Goal: Transaction & Acquisition: Register for event/course

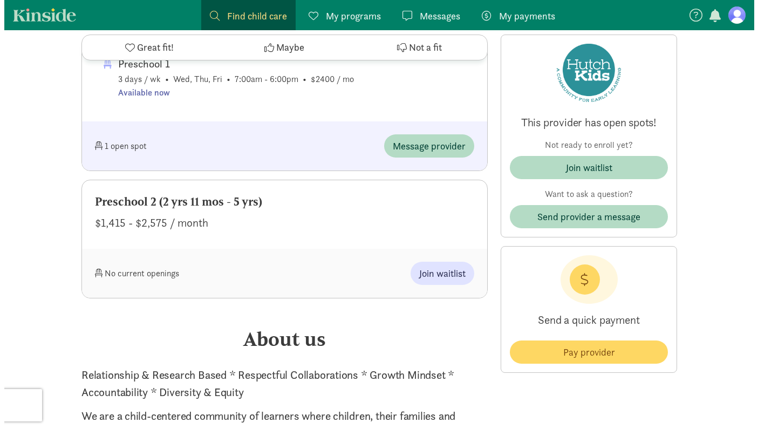
scroll to position [1041, 0]
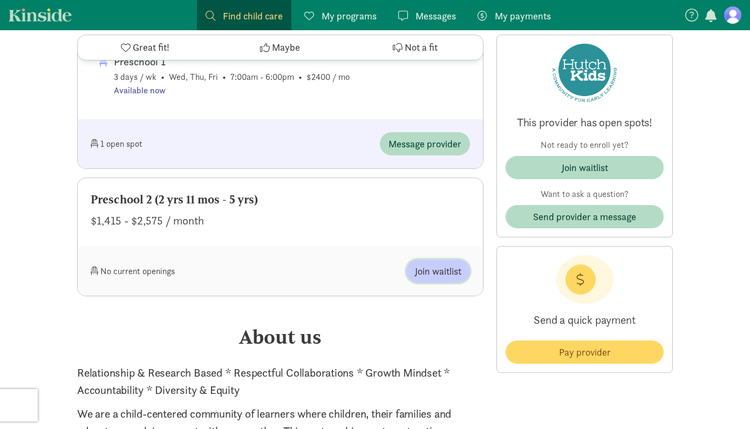
click at [435, 267] on span "Join waitlist" at bounding box center [438, 271] width 46 height 15
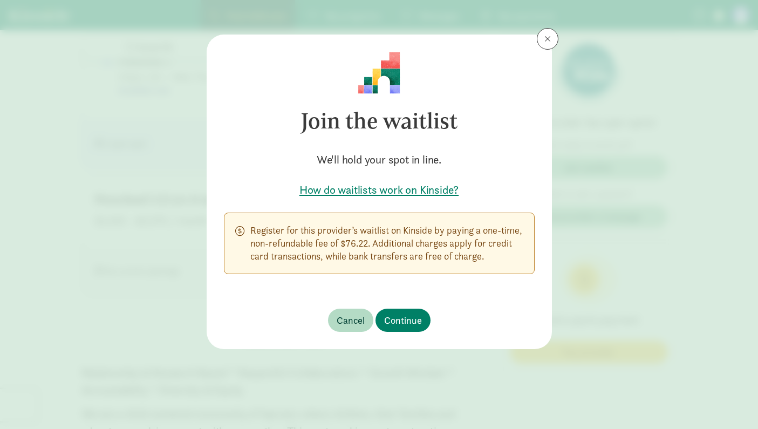
click at [402, 189] on h5 "How do waitlists work on Kinside?" at bounding box center [379, 189] width 311 height 15
click at [406, 322] on span "Continue" at bounding box center [403, 320] width 38 height 15
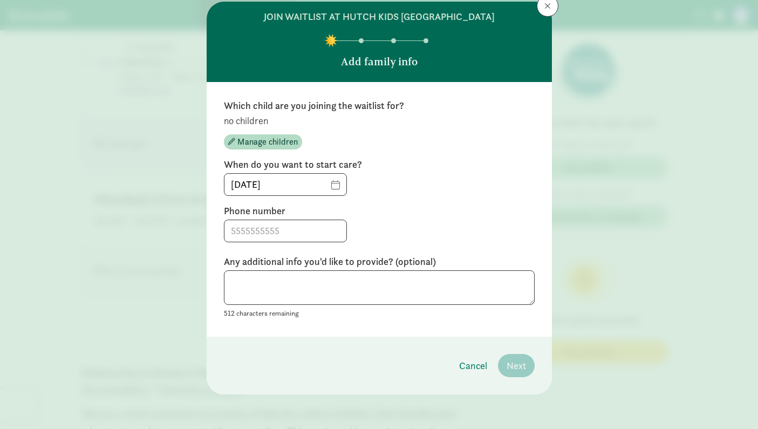
scroll to position [32, 0]
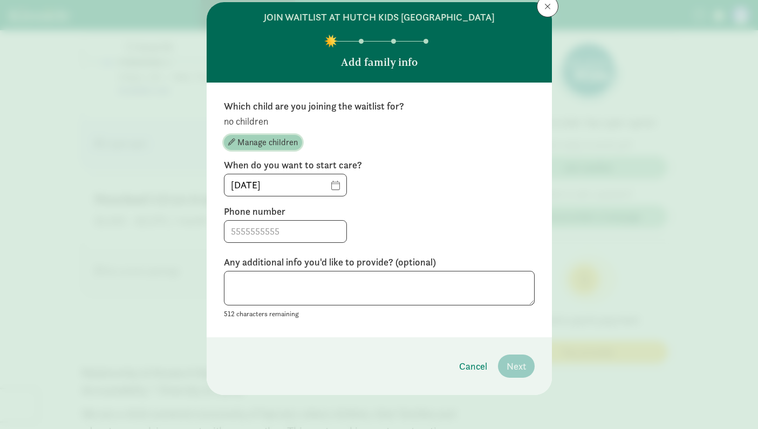
click at [255, 142] on span "Manage children" at bounding box center [267, 142] width 60 height 13
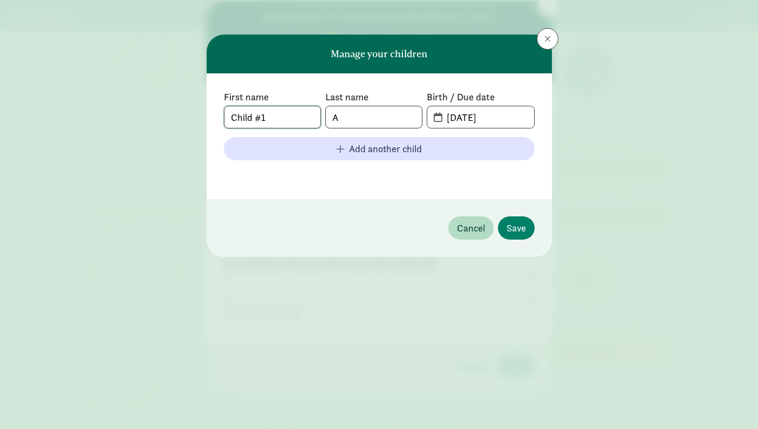
click at [288, 112] on input "Child #1" at bounding box center [272, 117] width 96 height 22
type input "C"
type input "[PERSON_NAME]"
type input "Adhikari"
click at [262, 120] on input "[PERSON_NAME]" at bounding box center [272, 117] width 96 height 22
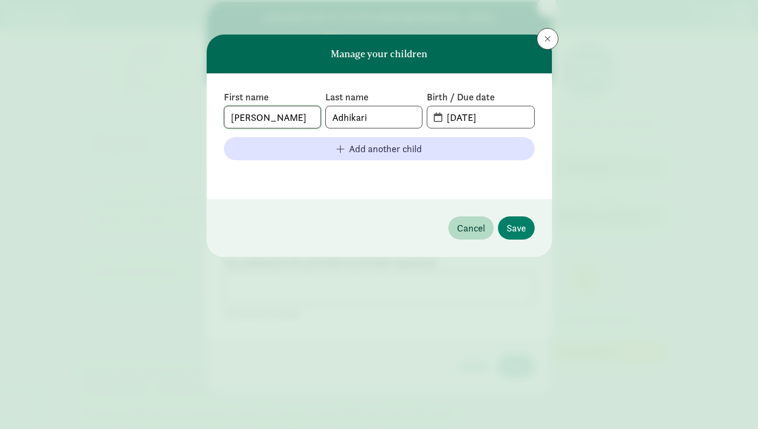
type input "[PERSON_NAME]"
click at [486, 120] on input "[DATE]" at bounding box center [486, 117] width 93 height 22
click at [450, 116] on input "[DATE]" at bounding box center [486, 117] width 93 height 22
type input "[DATE]"
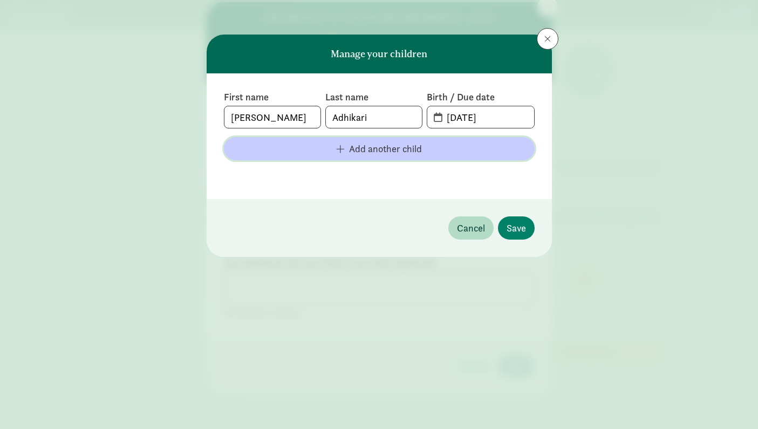
click at [397, 144] on span "Add another child" at bounding box center [385, 148] width 73 height 15
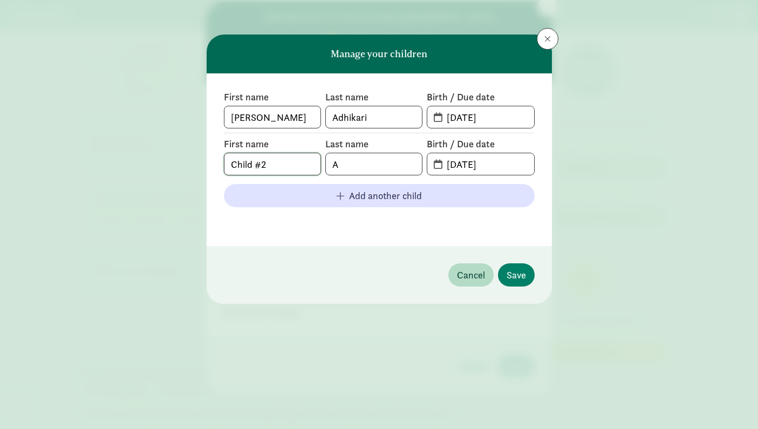
click at [269, 161] on input "Child #2" at bounding box center [272, 164] width 96 height 22
type input "C"
type input "[PERSON_NAME]"
type input "d"
type input "Adhikari"
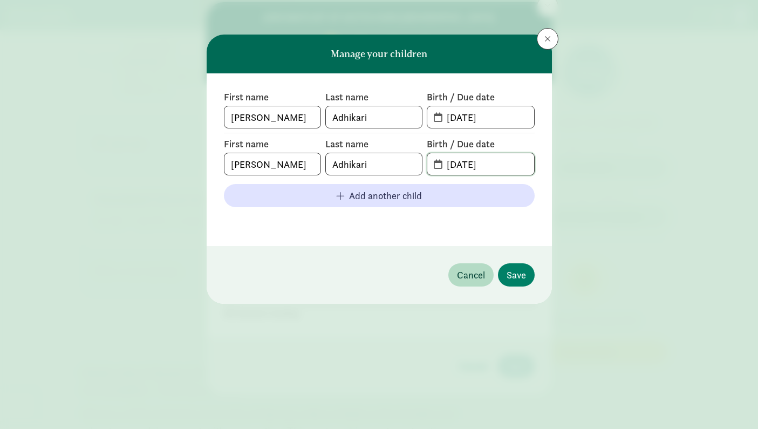
click at [483, 162] on input "[DATE]" at bounding box center [486, 164] width 93 height 22
drag, startPoint x: 448, startPoint y: 163, endPoint x: 504, endPoint y: 163, distance: 56.6
click at [504, 163] on input "[DATE]" at bounding box center [486, 164] width 93 height 22
type input "[DATE]"
click at [520, 272] on span "Save" at bounding box center [515, 274] width 19 height 15
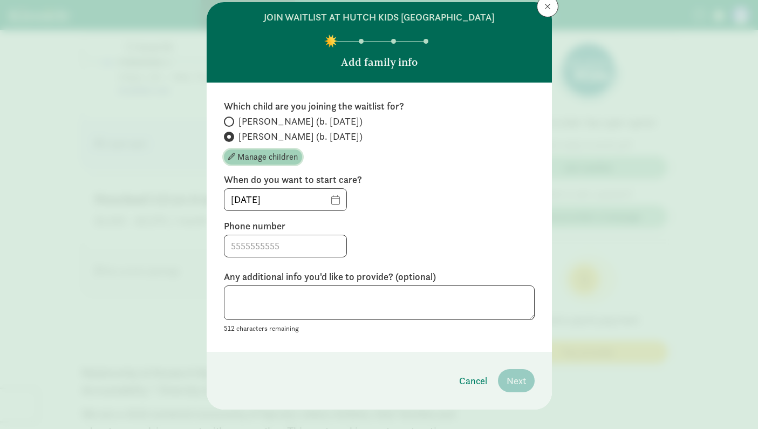
click at [237, 155] on span "Manage children" at bounding box center [267, 156] width 60 height 13
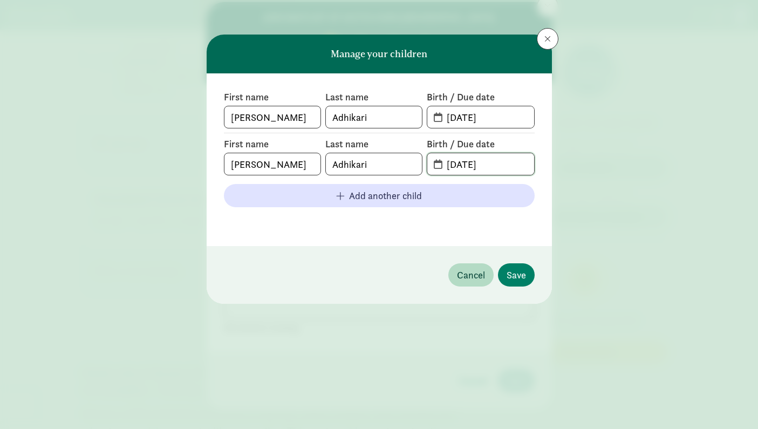
click at [473, 168] on input "[DATE]" at bounding box center [486, 164] width 93 height 22
click at [450, 163] on input "[DATE]" at bounding box center [486, 164] width 93 height 22
type input "[DATE]"
click at [520, 279] on span "Save" at bounding box center [515, 274] width 19 height 15
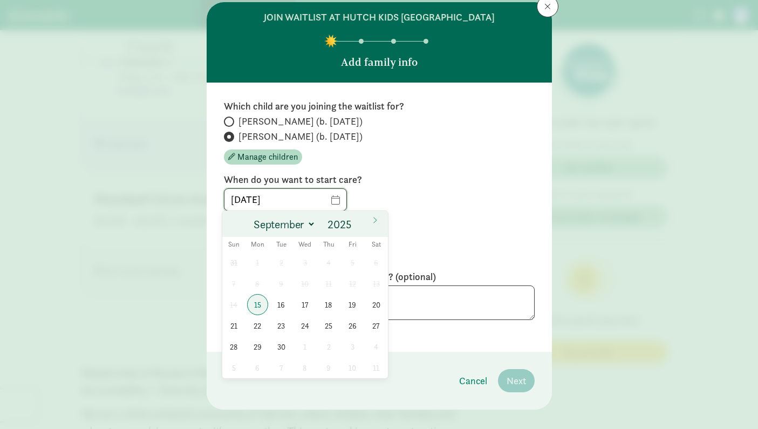
click at [309, 202] on input "[DATE]" at bounding box center [285, 200] width 122 height 22
click at [297, 228] on select "September October November December" at bounding box center [282, 224] width 66 height 18
select select "11"
click at [370, 220] on span at bounding box center [374, 220] width 17 height 18
type input "2026"
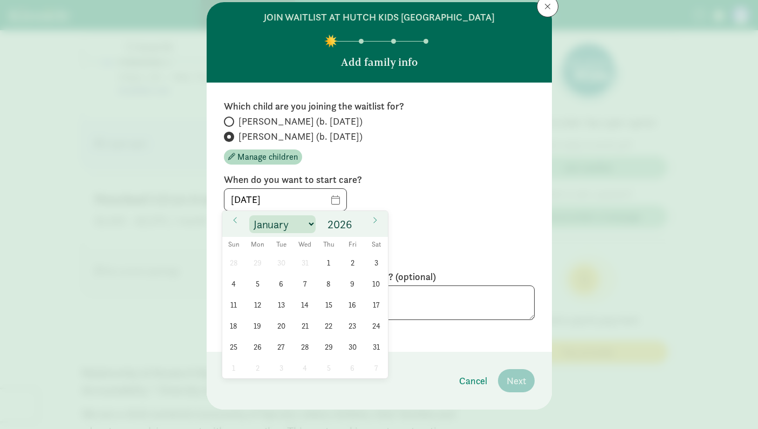
select select "3"
click at [252, 346] on span "27" at bounding box center [257, 346] width 21 height 21
type input "[DATE]"
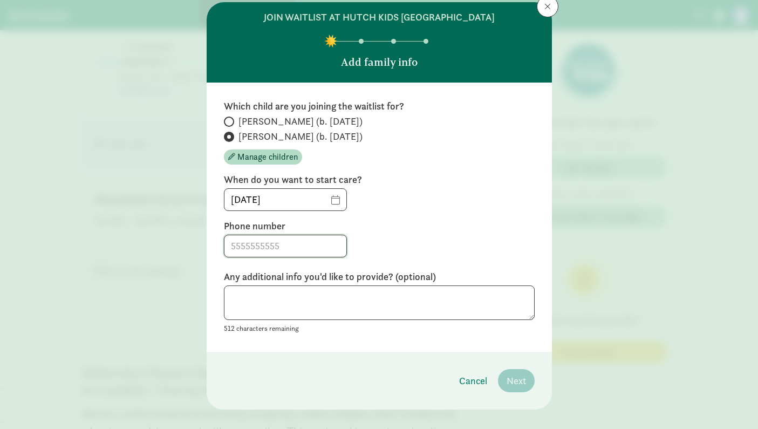
click at [266, 244] on input at bounding box center [285, 246] width 122 height 22
type input "6194577637"
click at [282, 274] on label "Any additional info you'd like to provide? (optional)" at bounding box center [379, 276] width 311 height 13
click at [271, 308] on textarea at bounding box center [379, 302] width 311 height 35
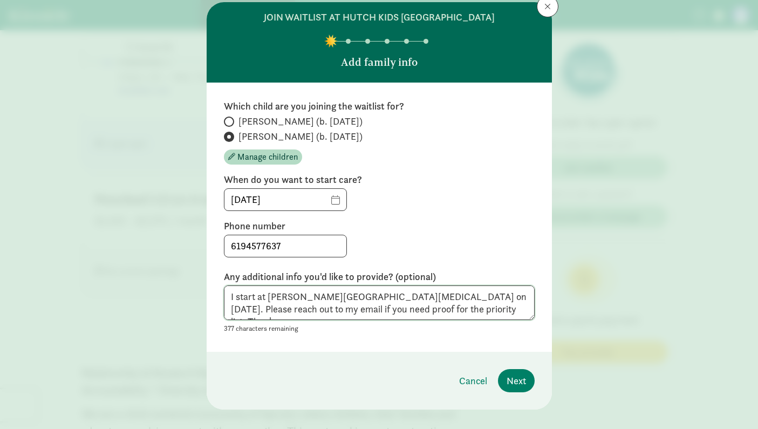
drag, startPoint x: 304, startPoint y: 308, endPoint x: 322, endPoint y: 309, distance: 18.3
click at [322, 309] on textarea "I start at [PERSON_NAME][GEOGRAPHIC_DATA][MEDICAL_DATA] on [DATE]. Please reach…" at bounding box center [379, 302] width 311 height 35
drag, startPoint x: 376, startPoint y: 297, endPoint x: 421, endPoint y: 297, distance: 44.8
click at [421, 297] on textarea "I start at [PERSON_NAME][GEOGRAPHIC_DATA][MEDICAL_DATA] on [DATE]. Please reach…" at bounding box center [379, 302] width 311 height 35
click at [254, 295] on textarea "I start at [PERSON_NAME][GEOGRAPHIC_DATA][MEDICAL_DATA] in [DATE]. Please reach…" at bounding box center [379, 302] width 311 height 35
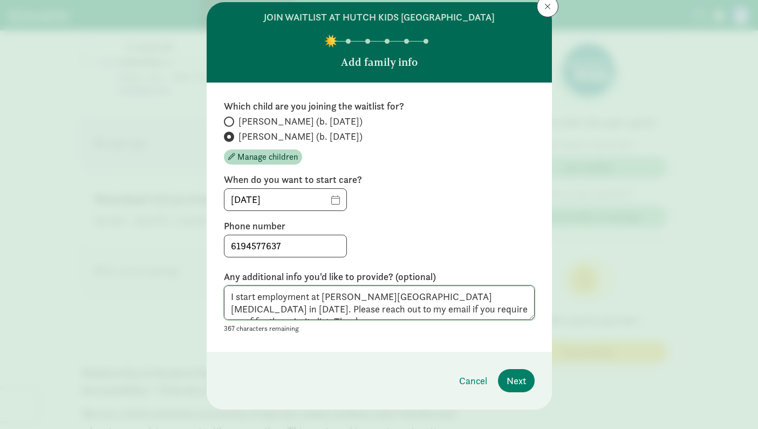
click at [424, 305] on textarea "I start employment at [PERSON_NAME][GEOGRAPHIC_DATA][MEDICAL_DATA] in [DATE]. P…" at bounding box center [379, 302] width 311 height 35
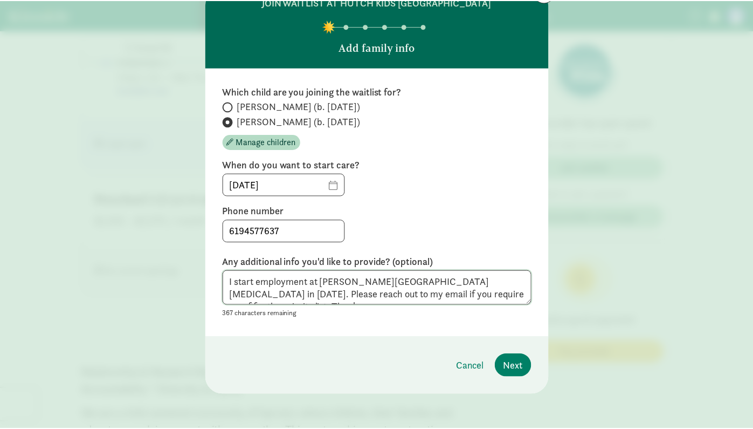
scroll to position [47, 0]
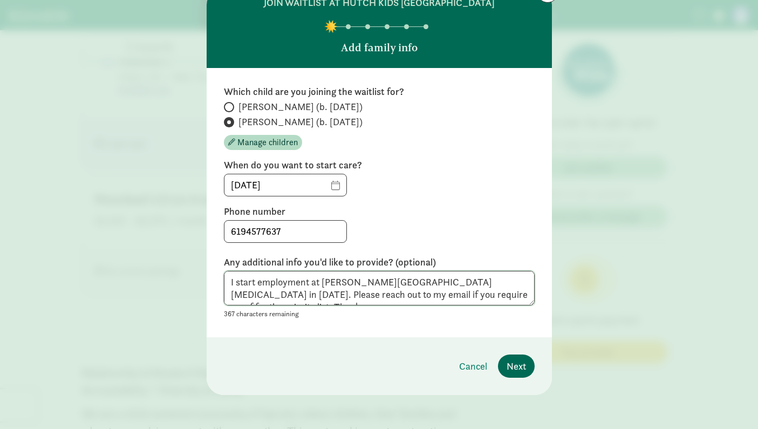
type textarea "I start employment at [PERSON_NAME][GEOGRAPHIC_DATA][MEDICAL_DATA] in [DATE]. P…"
click at [515, 363] on span "Next" at bounding box center [515, 366] width 19 height 15
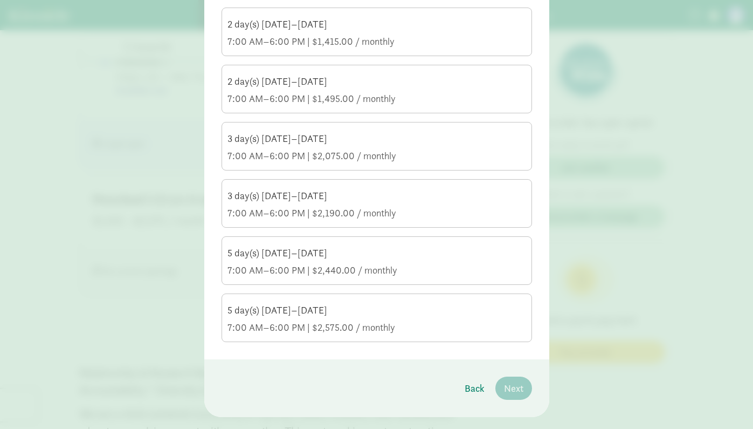
scroll to position [149, 0]
click at [409, 266] on div "7:00 AM–6:00 PM | $2,440.00 / monthly" at bounding box center [377, 269] width 299 height 13
click at [0, 0] on input "5 day(s) [DATE]–[DATE] 7:00 AM–6:00 PM | $2,440.00 / monthly" at bounding box center [0, 0] width 0 height 0
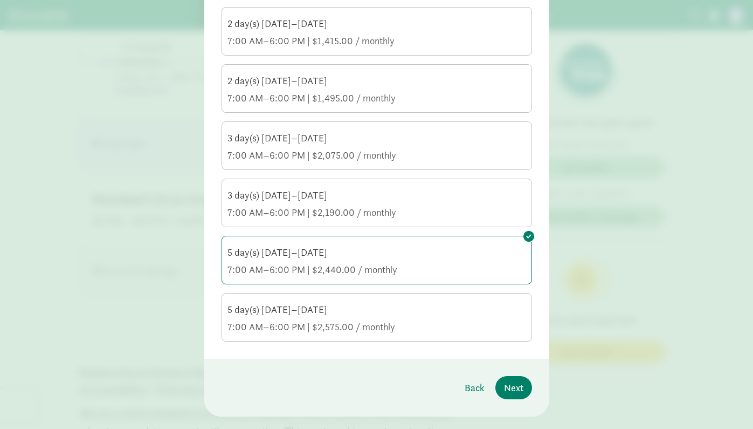
click at [404, 329] on div "7:00 AM–6:00 PM | $2,575.00 / monthly" at bounding box center [377, 326] width 299 height 13
click at [0, 0] on input "5 day(s) [DATE]–[DATE] 7:00 AM–6:00 PM | $2,575.00 / monthly" at bounding box center [0, 0] width 0 height 0
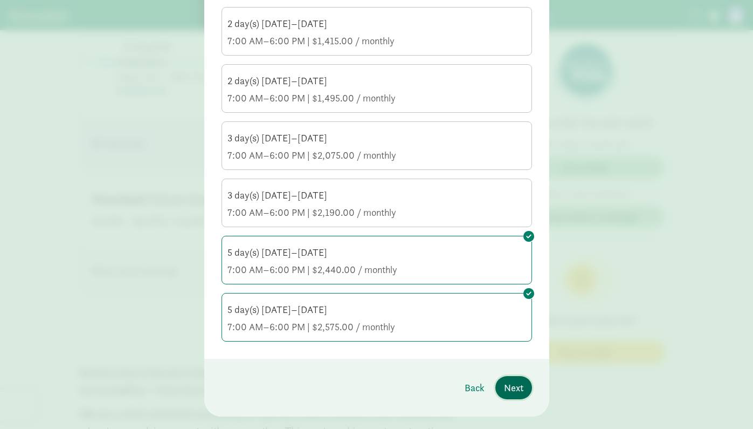
click at [507, 386] on span "Next" at bounding box center [513, 387] width 19 height 15
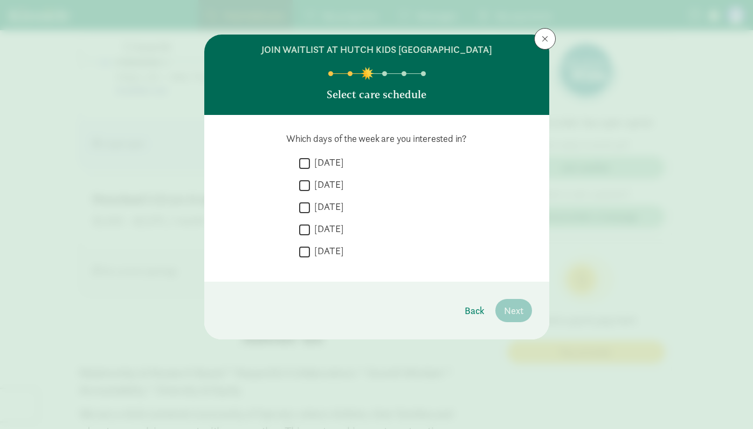
click at [305, 159] on input "[DATE]" at bounding box center [304, 163] width 11 height 15
checkbox input "true"
click at [306, 188] on input "[DATE]" at bounding box center [304, 185] width 11 height 15
checkbox input "true"
click at [306, 210] on input "[DATE]" at bounding box center [304, 207] width 11 height 15
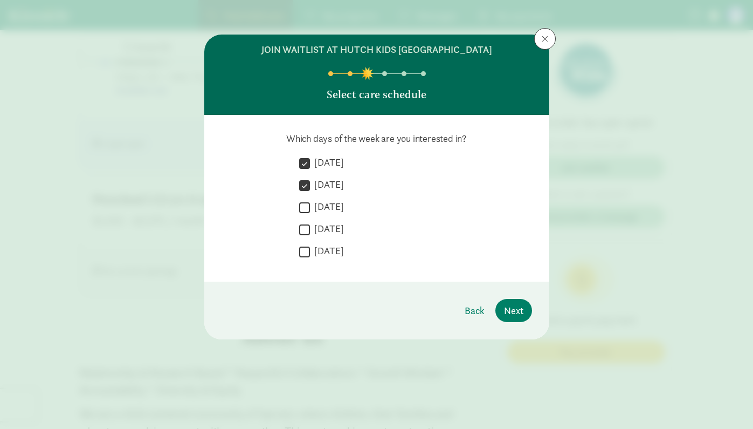
checkbox input "true"
click at [306, 233] on input "[DATE]" at bounding box center [304, 229] width 11 height 15
checkbox input "true"
click at [306, 251] on input "[DATE]" at bounding box center [304, 251] width 11 height 15
checkbox input "true"
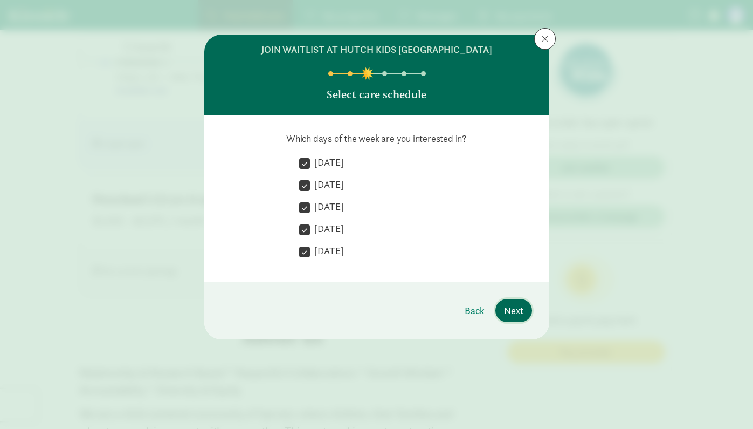
click at [518, 312] on span "Next" at bounding box center [513, 310] width 19 height 15
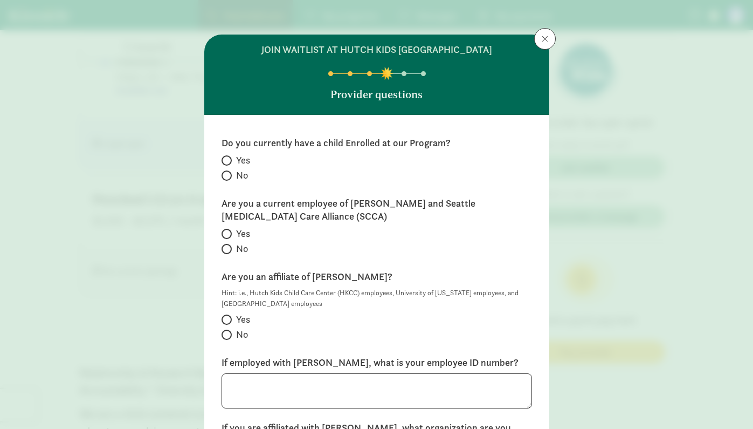
click at [223, 173] on input "No" at bounding box center [225, 175] width 7 height 7
radio input "true"
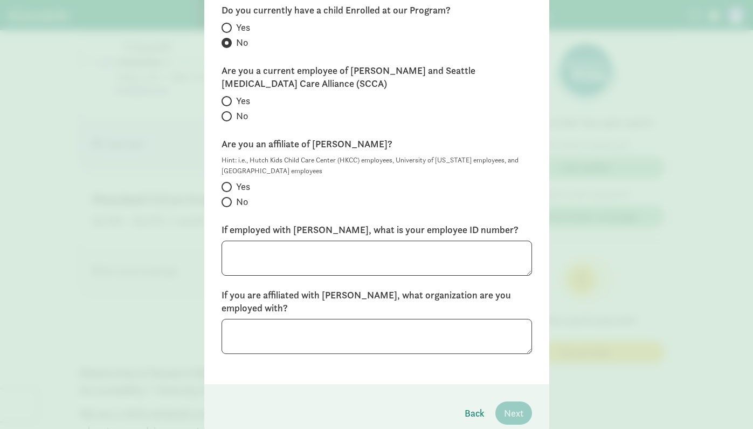
scroll to position [134, 0]
click at [224, 114] on input "No" at bounding box center [225, 115] width 7 height 7
radio input "true"
click at [223, 200] on input "No" at bounding box center [225, 200] width 7 height 7
radio input "true"
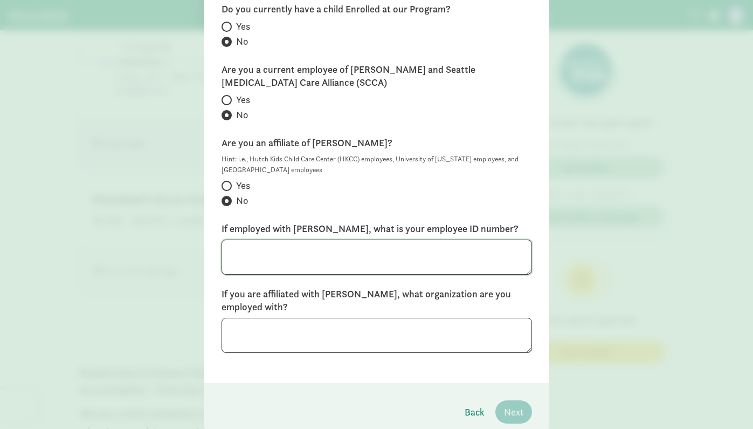
click at [240, 252] on textarea at bounding box center [377, 256] width 311 height 35
type textarea "I"
type textarea "I will start at [PERSON_NAME]"
click at [270, 325] on textarea at bounding box center [377, 335] width 311 height 35
type textarea "N/A"
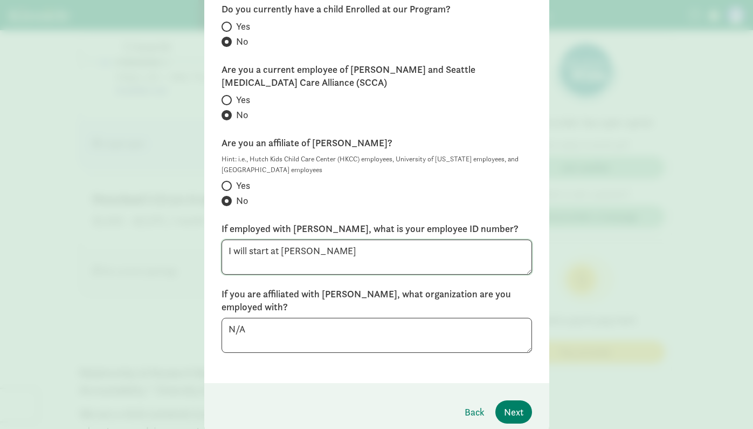
click at [360, 263] on textarea "I will start at [PERSON_NAME]" at bounding box center [377, 256] width 311 height 35
click at [226, 96] on span at bounding box center [227, 100] width 10 height 10
click at [226, 97] on input "Yes" at bounding box center [225, 100] width 7 height 7
radio input "true"
click at [356, 255] on textarea "I will start at [PERSON_NAME]" at bounding box center [377, 256] width 311 height 35
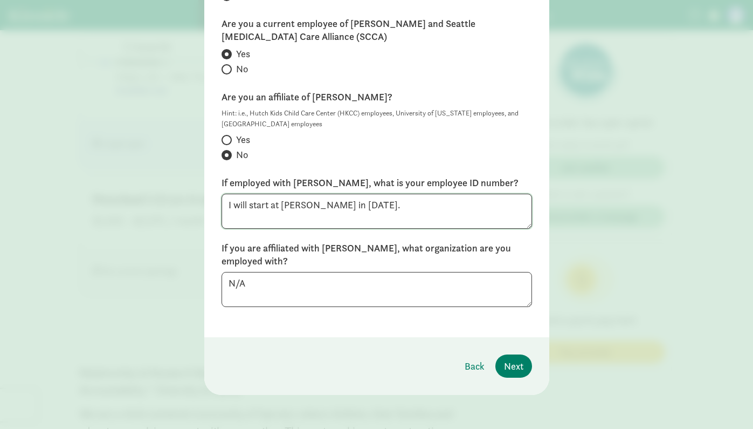
scroll to position [178, 0]
type textarea "I will start at [PERSON_NAME] in [DATE]."
click at [512, 368] on span "Next" at bounding box center [513, 367] width 19 height 15
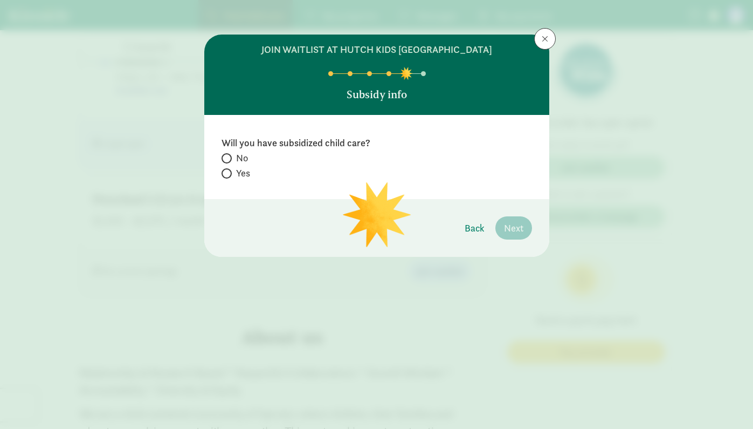
scroll to position [0, 0]
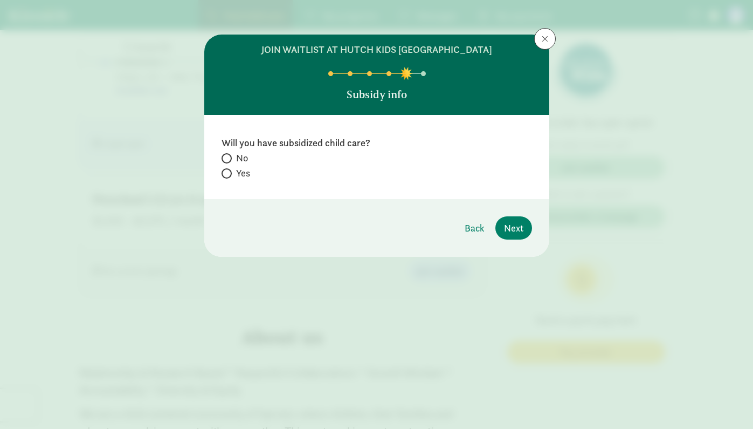
click at [225, 158] on input "No" at bounding box center [225, 158] width 7 height 7
radio input "true"
click at [507, 228] on span "Next" at bounding box center [513, 228] width 19 height 15
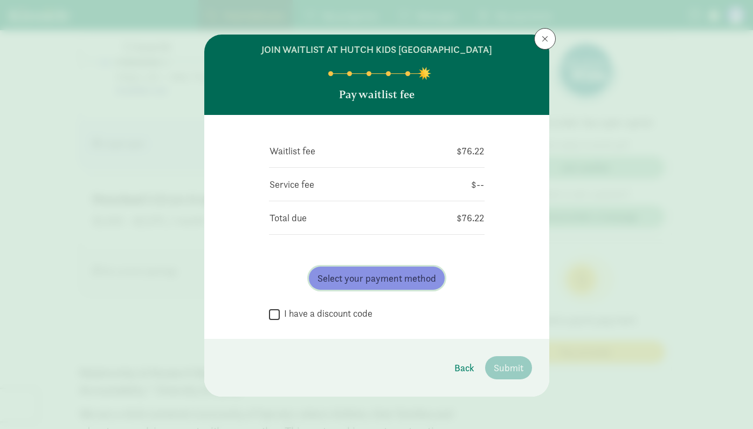
click at [346, 281] on span "Select your payment method" at bounding box center [377, 278] width 119 height 15
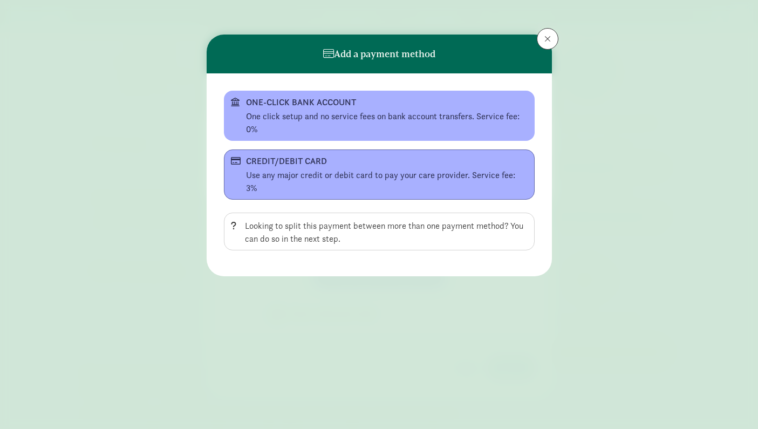
click at [400, 161] on div "CREDIT/DEBIT CARD" at bounding box center [378, 161] width 264 height 13
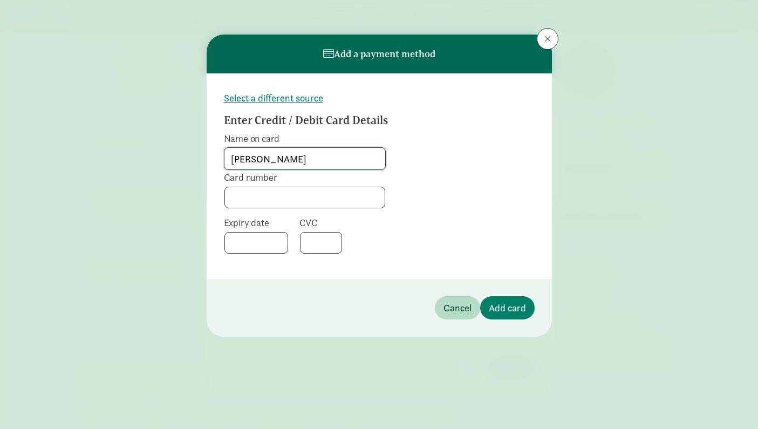
type input "[PERSON_NAME]"
click at [508, 305] on span "Add card" at bounding box center [507, 307] width 37 height 15
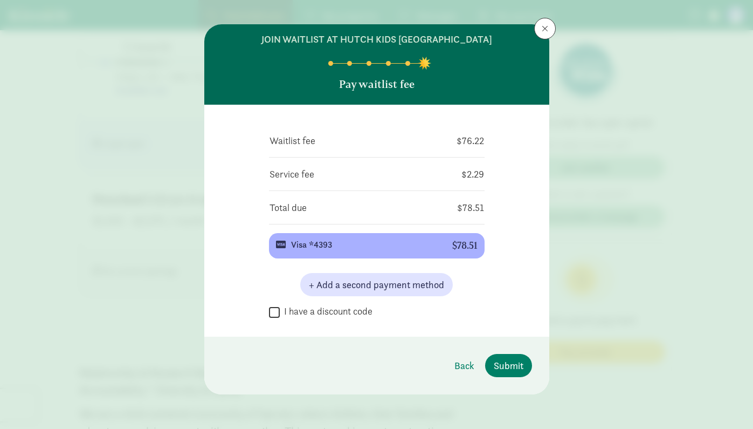
scroll to position [10, 0]
click at [497, 367] on span "Submit" at bounding box center [509, 365] width 30 height 15
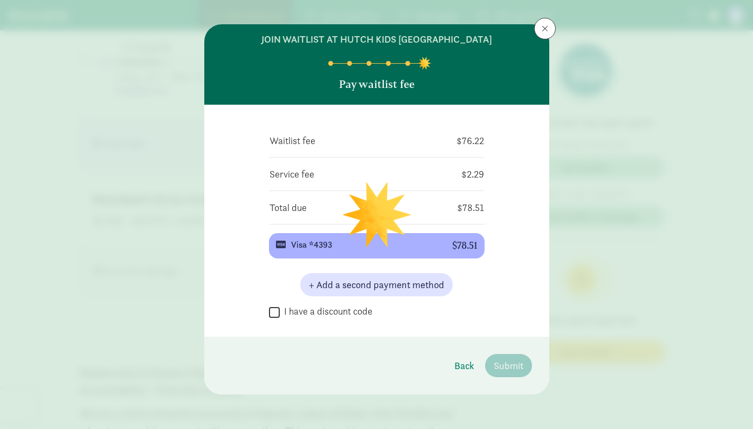
scroll to position [0, 0]
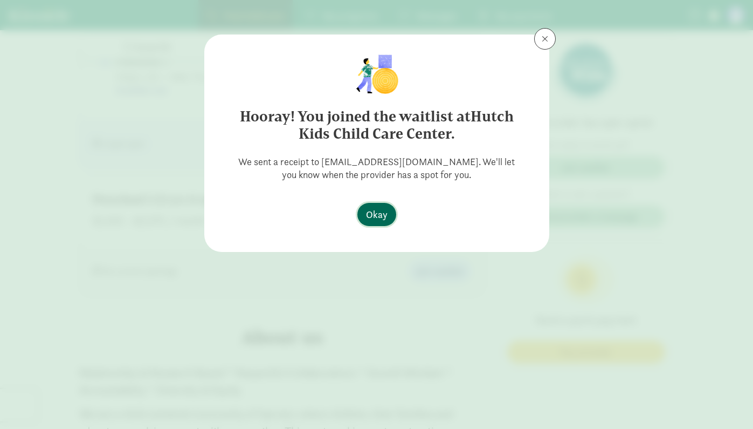
click at [376, 217] on span "Okay" at bounding box center [377, 214] width 22 height 15
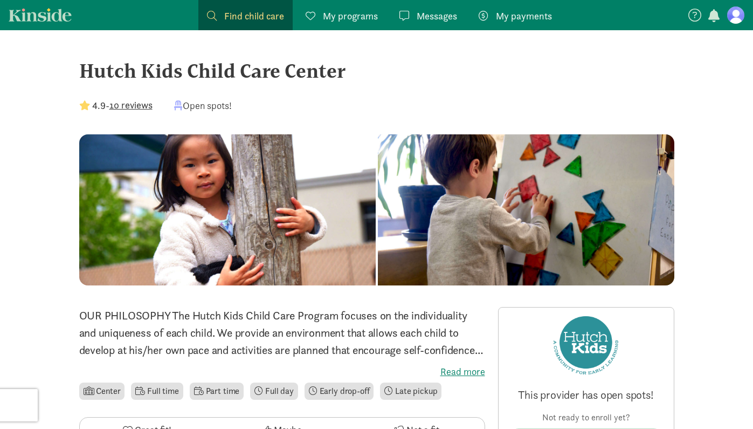
click at [522, 13] on span "My payments" at bounding box center [524, 16] width 56 height 15
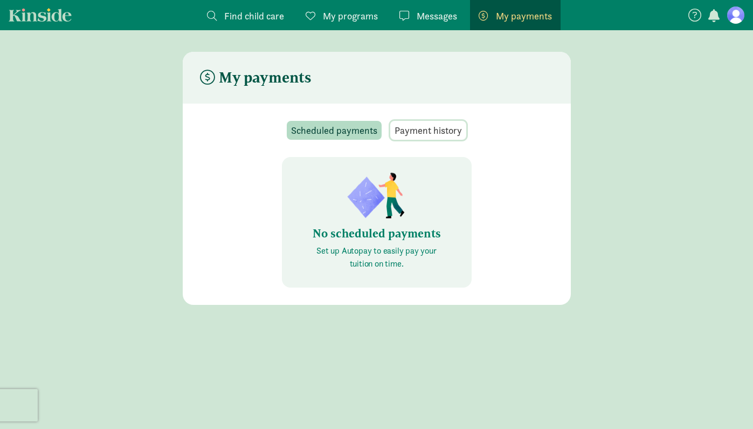
click at [426, 126] on span "Payment history" at bounding box center [428, 130] width 67 height 15
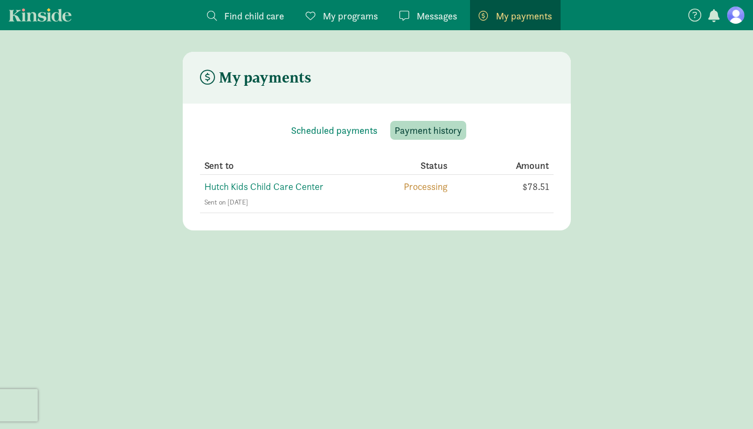
click at [427, 15] on span "Messages" at bounding box center [437, 16] width 40 height 15
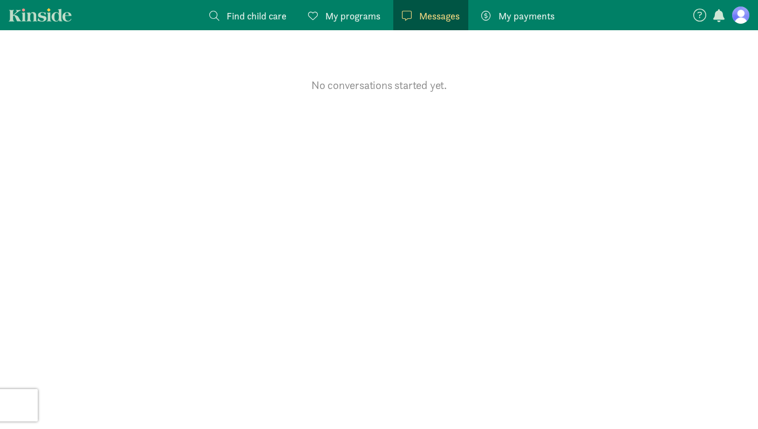
click at [339, 17] on span "My programs" at bounding box center [352, 16] width 55 height 15
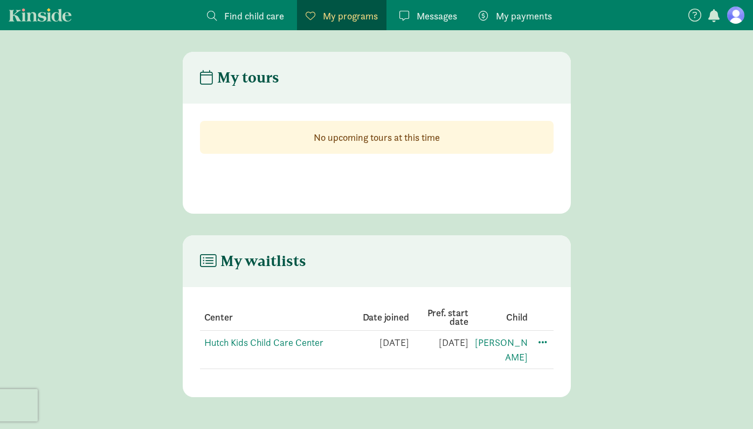
click at [255, 13] on span "Find child care" at bounding box center [254, 16] width 60 height 15
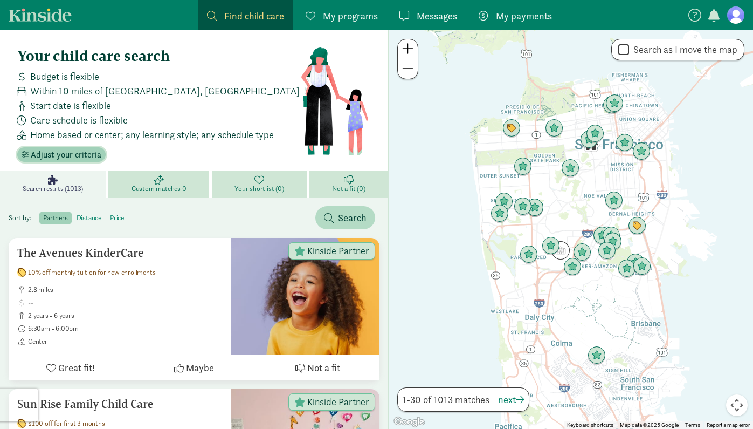
click at [73, 148] on button "Adjust your criteria" at bounding box center [61, 154] width 88 height 15
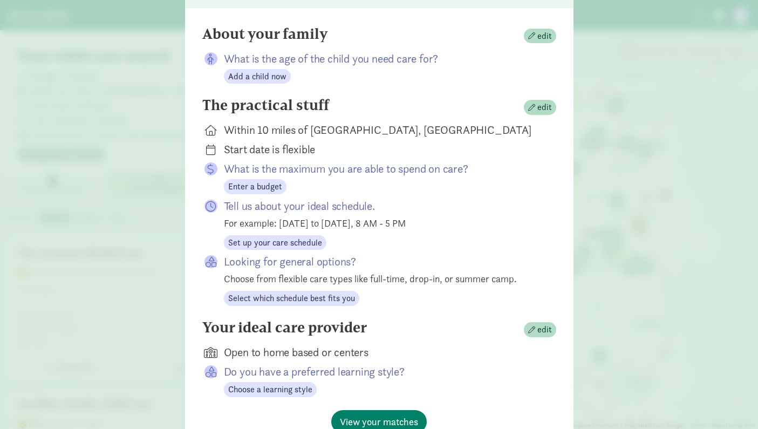
scroll to position [97, 0]
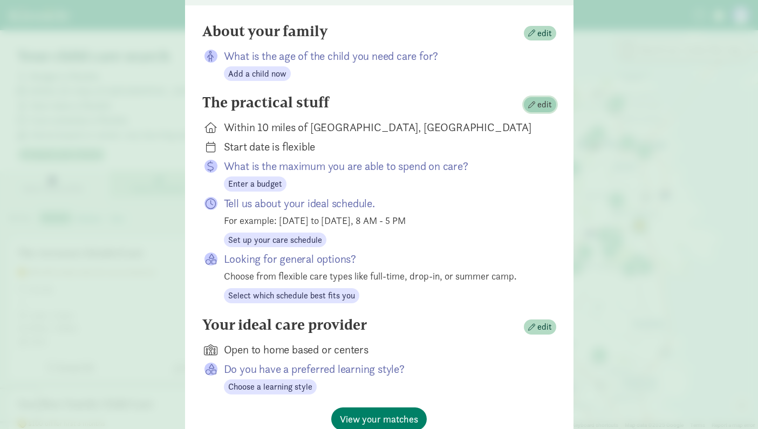
click at [540, 101] on span "edit" at bounding box center [544, 104] width 15 height 13
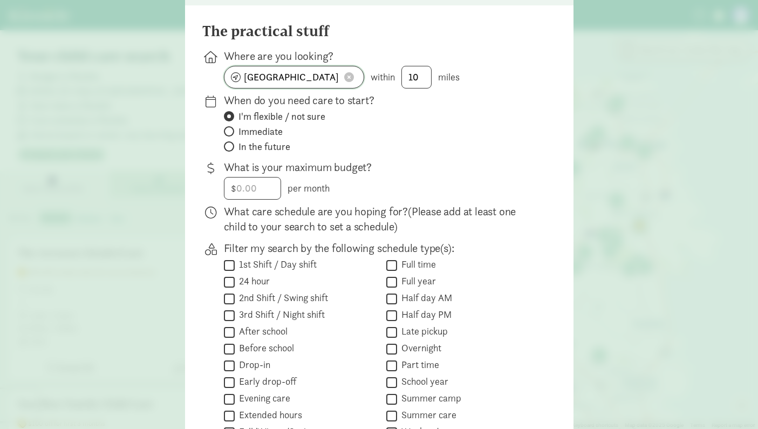
click at [301, 77] on input "[GEOGRAPHIC_DATA], [GEOGRAPHIC_DATA]" at bounding box center [293, 77] width 139 height 22
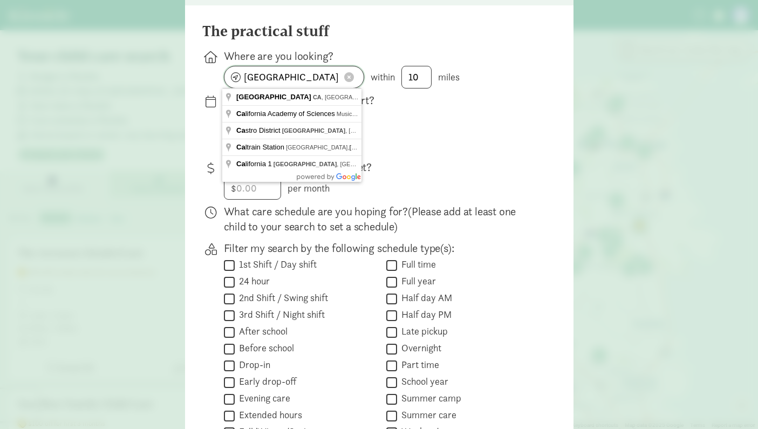
drag, startPoint x: 333, startPoint y: 78, endPoint x: 173, endPoint y: 81, distance: 160.2
click at [173, 81] on div "Your child care search The practical stuff Where are you looking? [GEOGRAPHIC_D…" at bounding box center [379, 214] width 758 height 429
type input "s"
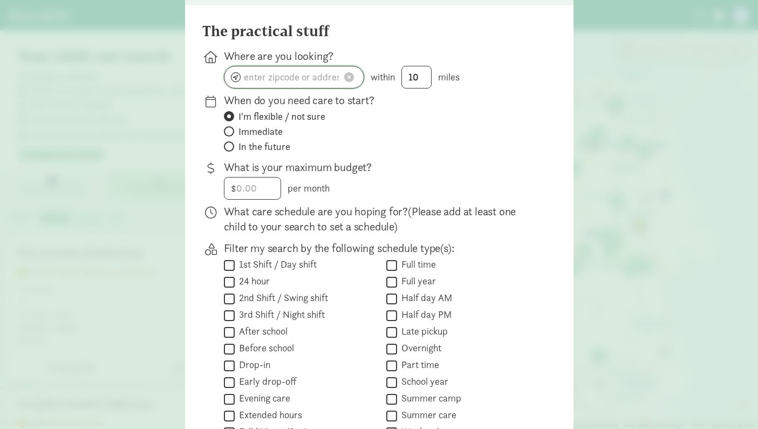
type input "s"
type input "[STREET_ADDRESS]"
click at [266, 145] on span "In the future" at bounding box center [264, 146] width 52 height 13
click at [231, 145] on input "In the future" at bounding box center [227, 146] width 7 height 7
radio input "true"
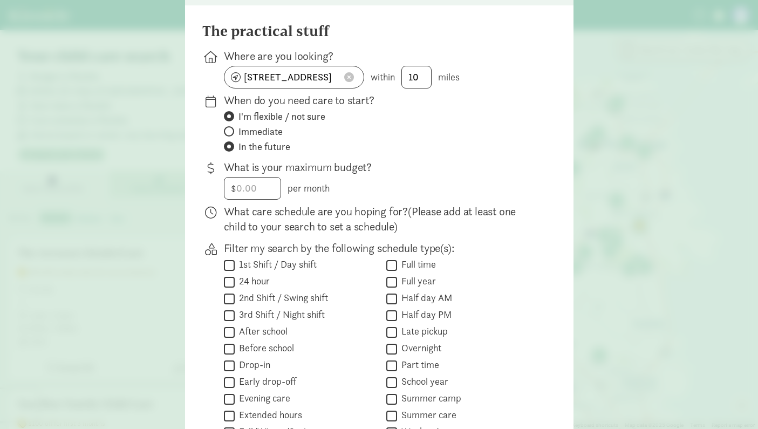
radio input "false"
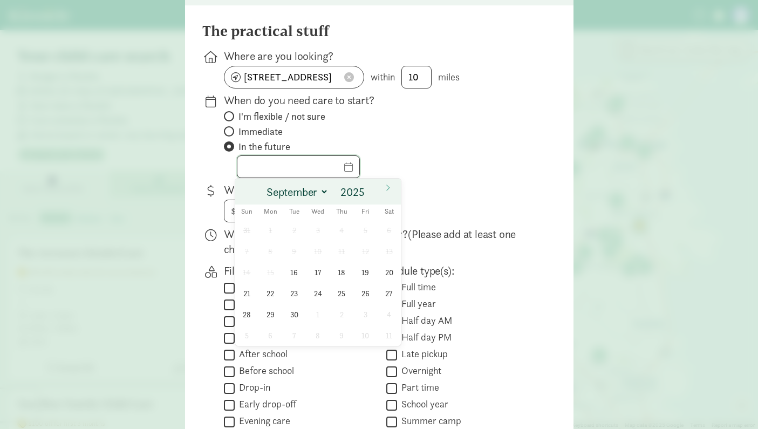
click at [343, 166] on input "text" at bounding box center [298, 167] width 122 height 22
click at [371, 187] on span at bounding box center [370, 188] width 8 height 9
type input "2026"
select select "3"
click at [271, 312] on span "27" at bounding box center [270, 314] width 21 height 21
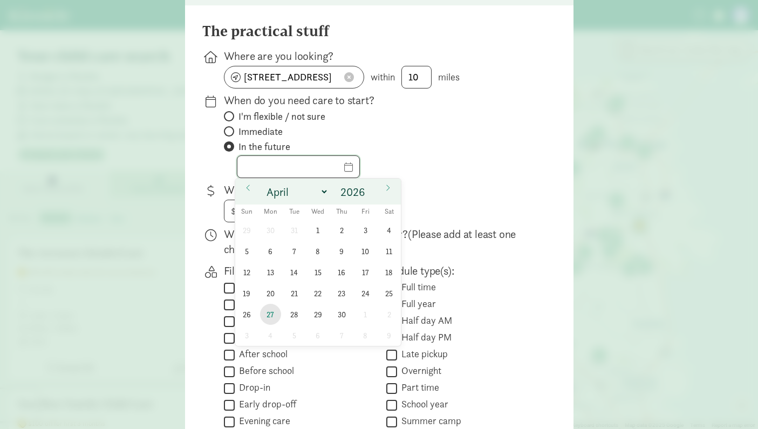
type input "[DATE]"
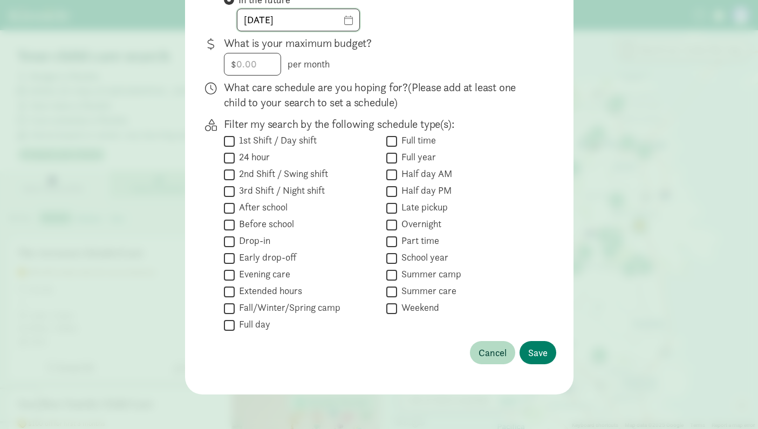
scroll to position [244, 0]
click at [388, 142] on input "Full time" at bounding box center [391, 141] width 11 height 15
checkbox input "true"
click at [224, 323] on input "Full day" at bounding box center [229, 325] width 11 height 15
checkbox input "true"
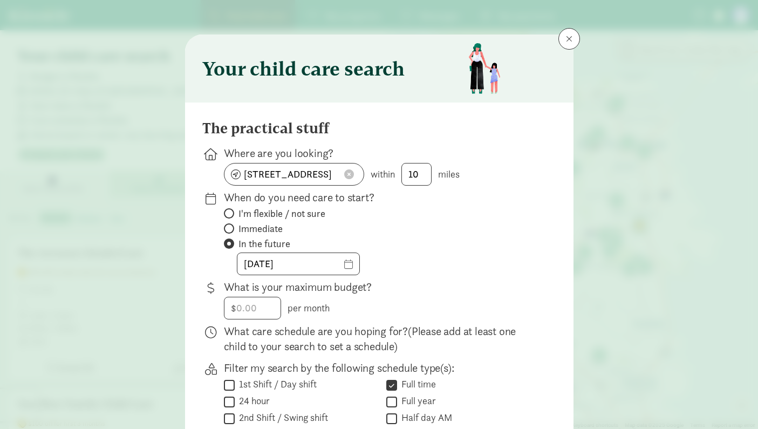
scroll to position [0, 0]
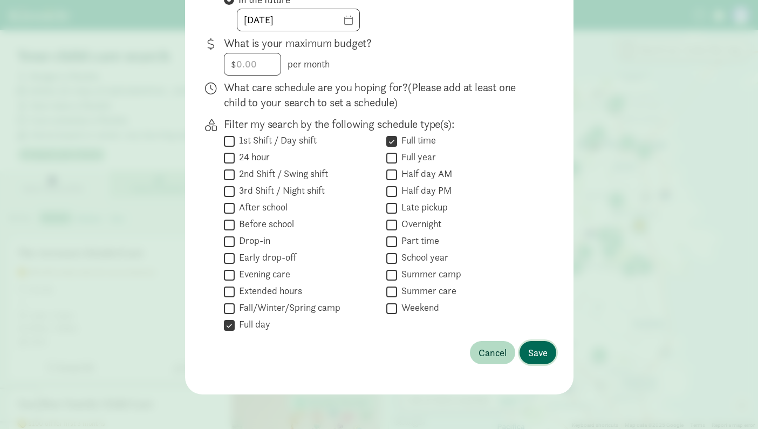
click at [528, 354] on span "Save" at bounding box center [537, 352] width 19 height 15
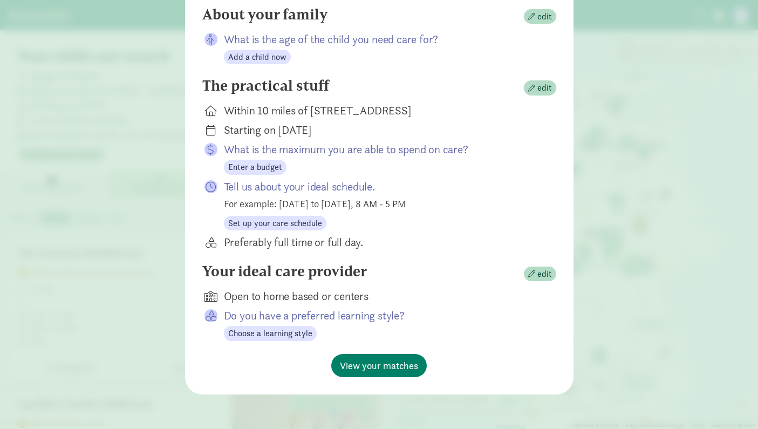
scroll to position [113, 0]
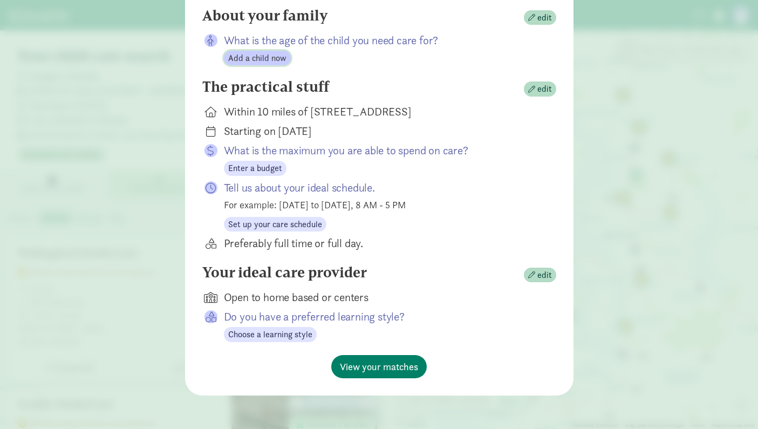
click at [267, 57] on span "Add a child now" at bounding box center [257, 58] width 58 height 13
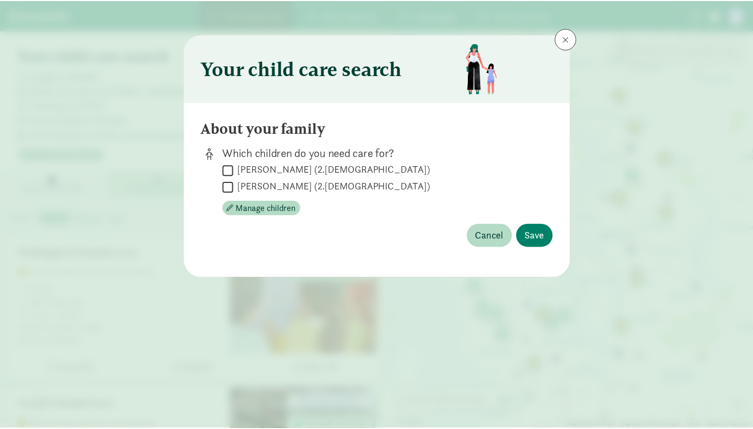
scroll to position [0, 0]
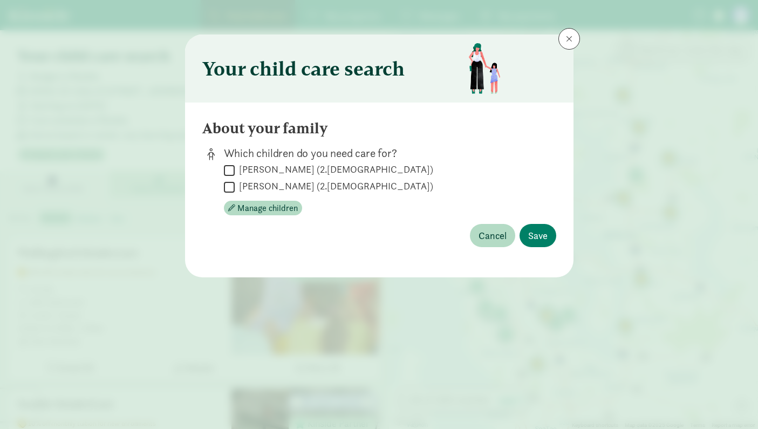
click at [287, 167] on label "[PERSON_NAME] (2.[DEMOGRAPHIC_DATA])" at bounding box center [334, 169] width 198 height 13
click at [235, 167] on input "[PERSON_NAME] (2.[DEMOGRAPHIC_DATA])" at bounding box center [229, 170] width 11 height 15
checkbox input "true"
click at [287, 183] on label "[PERSON_NAME] (2.[DEMOGRAPHIC_DATA])" at bounding box center [334, 186] width 198 height 13
click at [235, 183] on input "[PERSON_NAME] (2.[DEMOGRAPHIC_DATA])" at bounding box center [229, 187] width 11 height 15
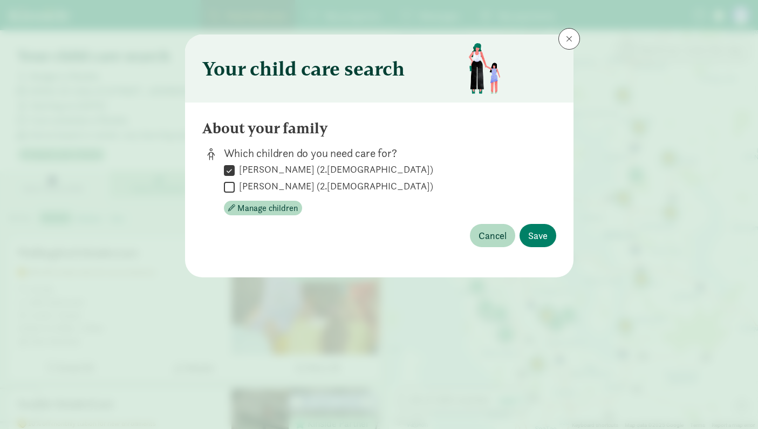
checkbox input "true"
click at [534, 236] on span "Save" at bounding box center [537, 235] width 19 height 15
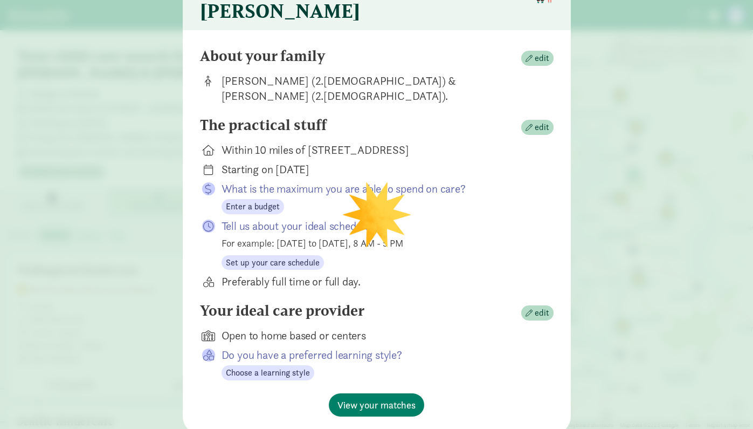
scroll to position [88, 0]
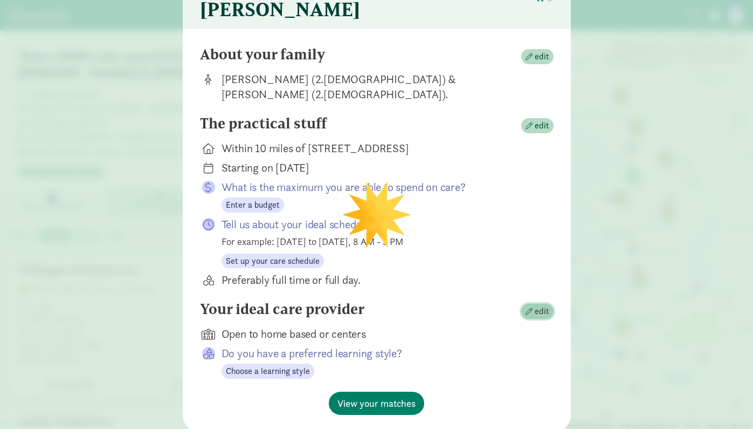
click at [538, 305] on span "edit" at bounding box center [542, 311] width 15 height 13
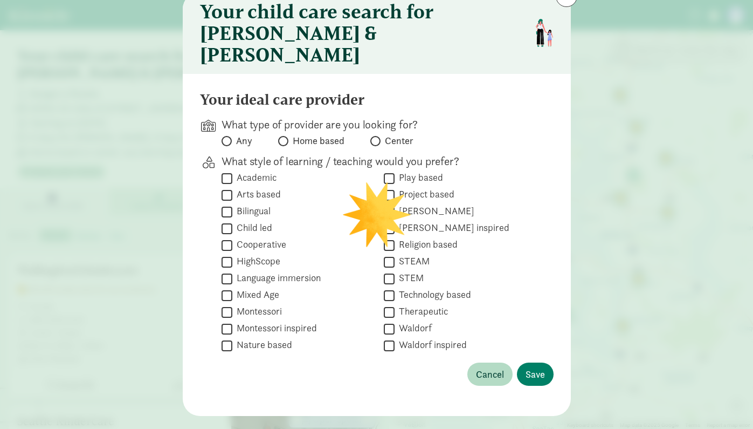
click at [374, 136] on span at bounding box center [375, 141] width 10 height 10
click at [374, 137] on input "Center" at bounding box center [373, 140] width 7 height 7
radio input "true"
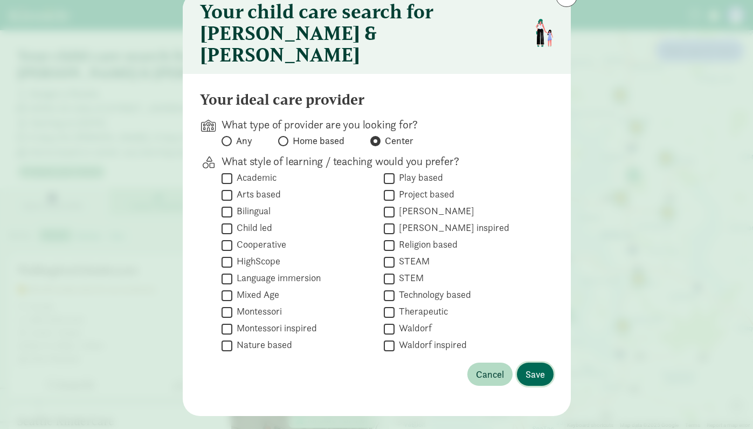
click at [537, 367] on span "Save" at bounding box center [535, 374] width 19 height 15
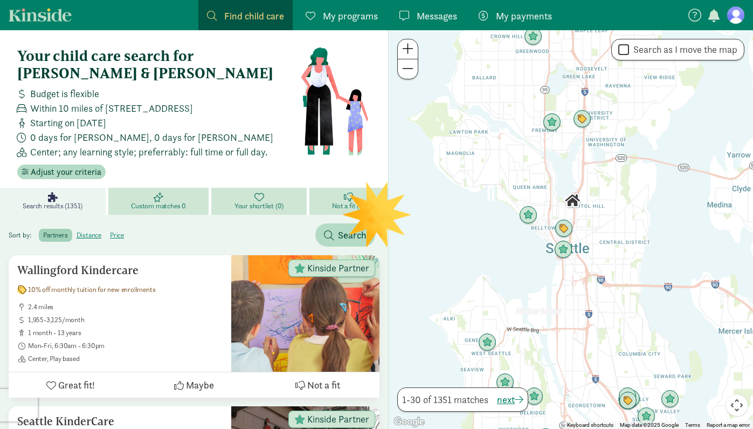
drag, startPoint x: 505, startPoint y: 260, endPoint x: 641, endPoint y: 255, distance: 135.4
click at [641, 255] on div at bounding box center [571, 229] width 365 height 398
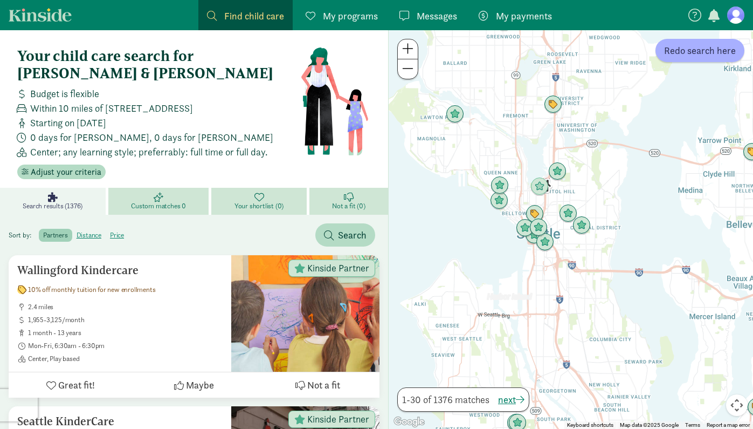
drag, startPoint x: 506, startPoint y: 262, endPoint x: 562, endPoint y: 266, distance: 56.2
click at [562, 266] on div at bounding box center [571, 229] width 365 height 398
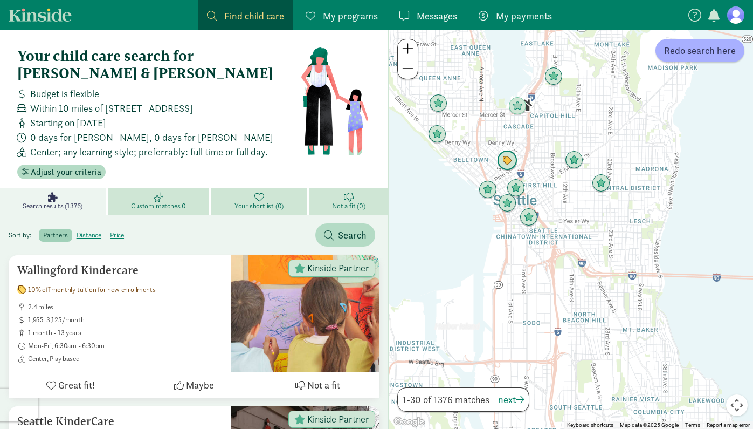
click at [511, 161] on img "Click to see details" at bounding box center [507, 160] width 20 height 20
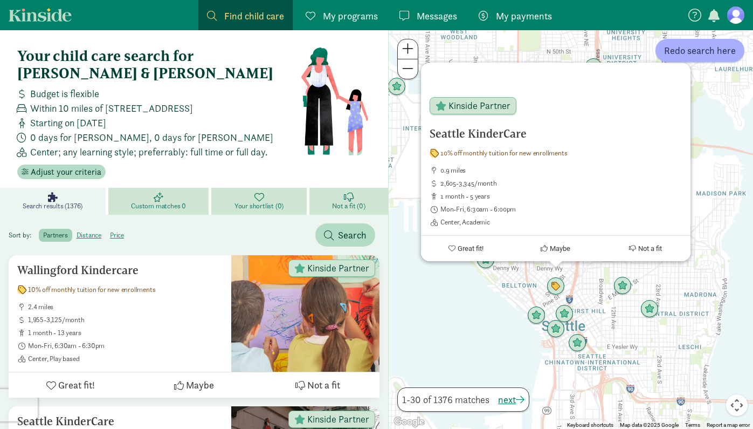
click at [481, 325] on div "Seattle KinderCare 10% off monthly tuition for new enrollments 0.9 miles 2,605-…" at bounding box center [571, 229] width 365 height 398
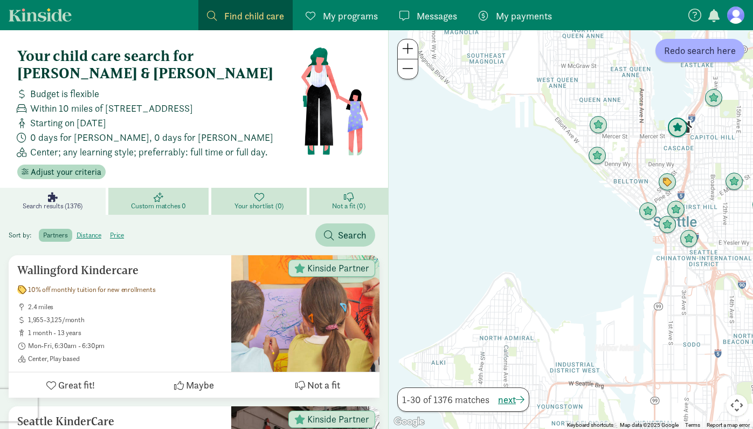
click at [676, 127] on img "Click to see details" at bounding box center [678, 128] width 20 height 20
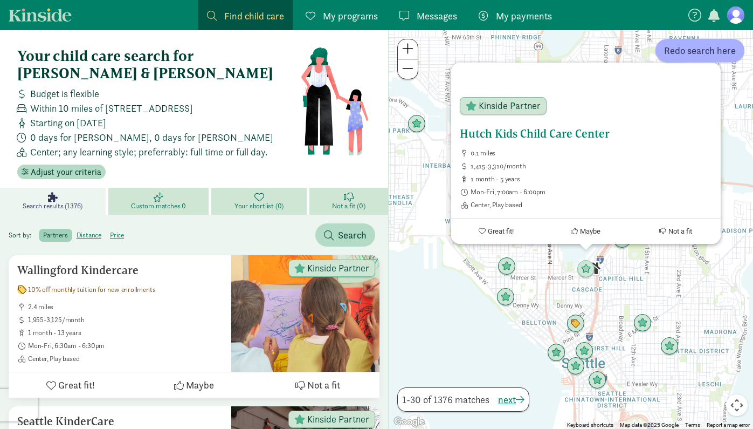
click at [590, 228] on span "Maybe" at bounding box center [590, 231] width 20 height 8
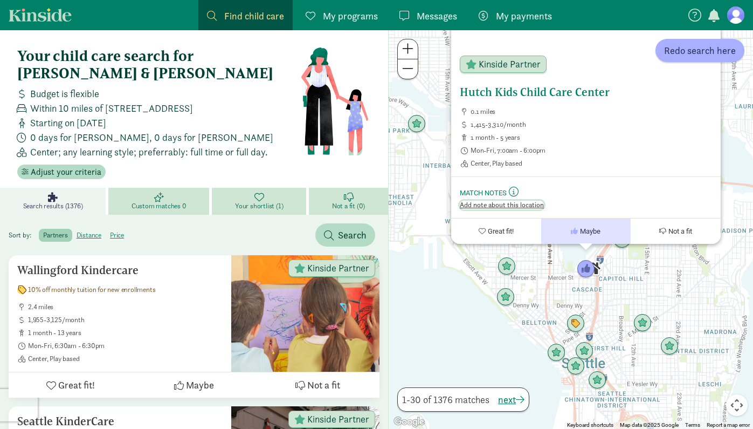
click at [497, 205] on span "Add note about this location" at bounding box center [502, 205] width 84 height 9
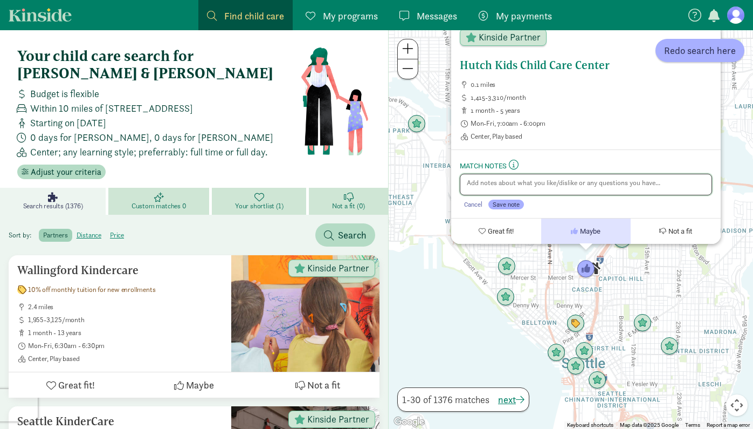
click at [476, 181] on textarea at bounding box center [586, 185] width 252 height 22
type textarea "on waitlist"
click at [506, 205] on span "Save note" at bounding box center [506, 205] width 27 height 8
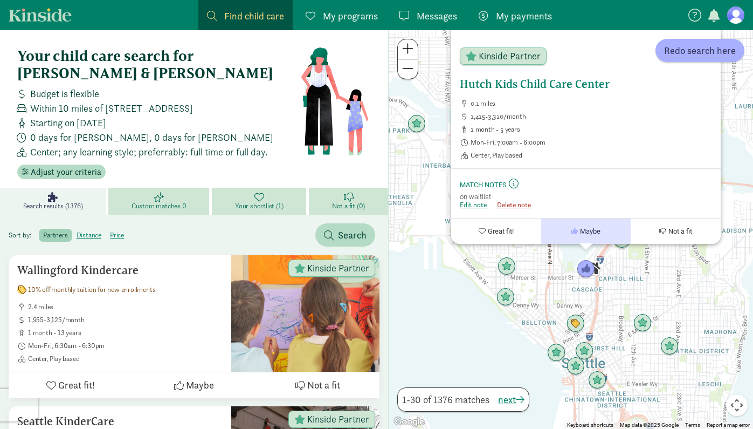
click at [467, 326] on div "Hutch Kids Child Care Center 0.1 miles 1,415-3,310/month 1 month - 5 years Mon-…" at bounding box center [571, 229] width 365 height 398
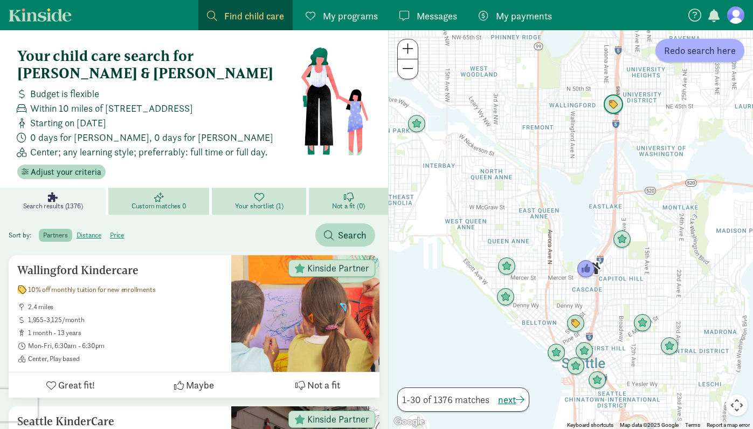
click at [616, 103] on img "Click to see details" at bounding box center [613, 104] width 20 height 20
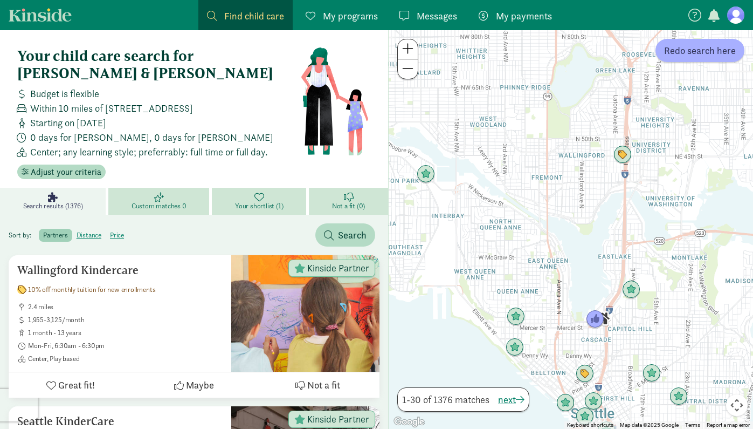
drag, startPoint x: 492, startPoint y: 349, endPoint x: 528, endPoint y: 216, distance: 138.1
click at [528, 216] on div "To navigate, press the arrow keys." at bounding box center [571, 229] width 365 height 398
click at [520, 319] on img "Click to see details" at bounding box center [516, 316] width 20 height 20
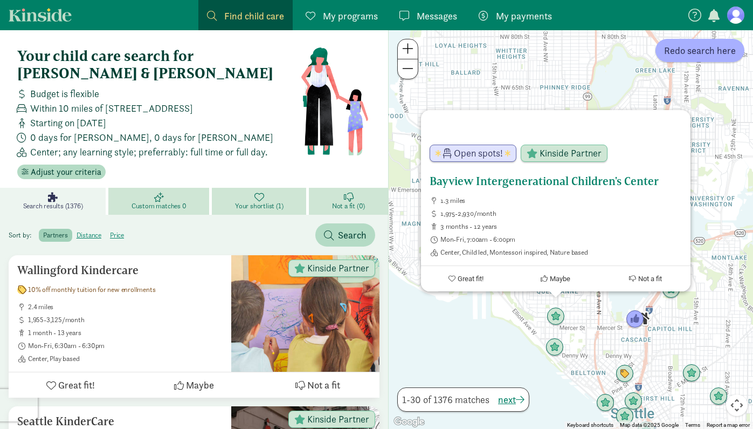
click at [494, 182] on h5 "Bayview Intergenerational Children's Center" at bounding box center [556, 181] width 252 height 13
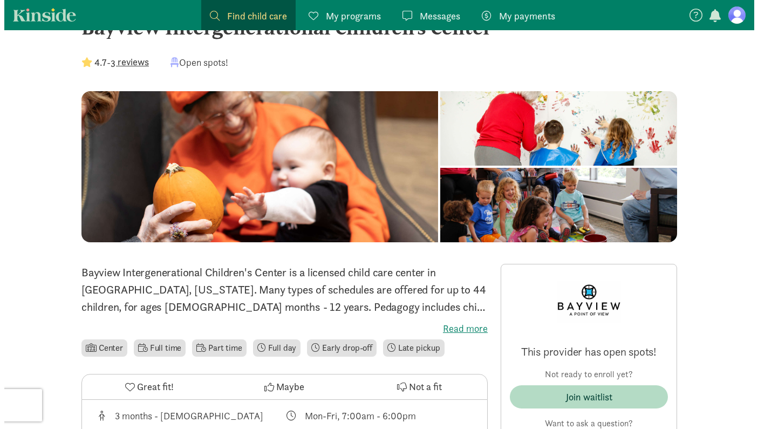
scroll to position [44, 0]
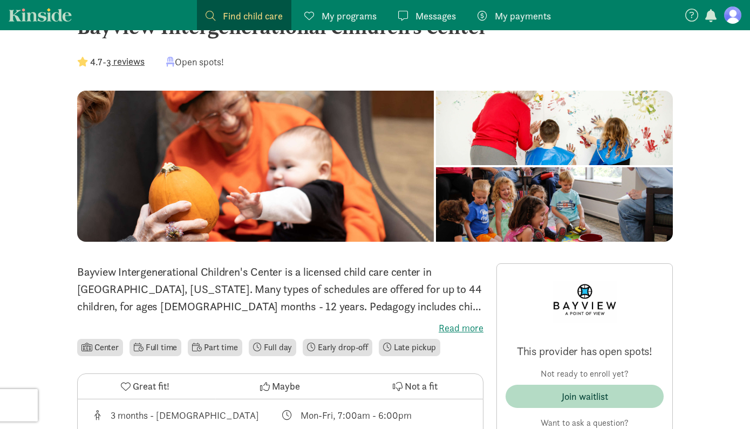
click at [129, 66] on button "3 reviews" at bounding box center [125, 61] width 38 height 15
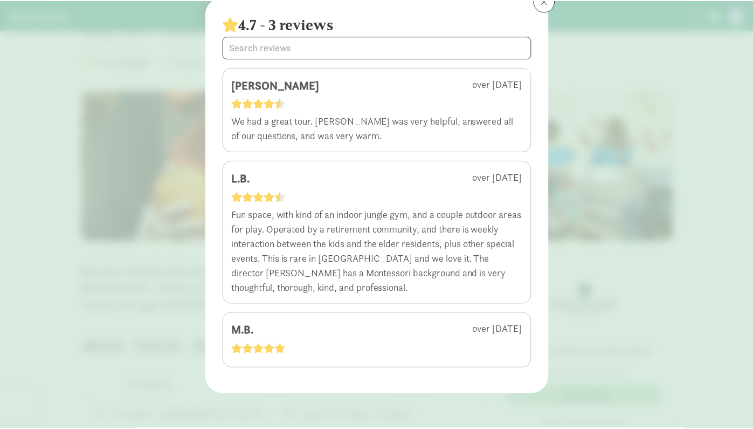
scroll to position [37, 0]
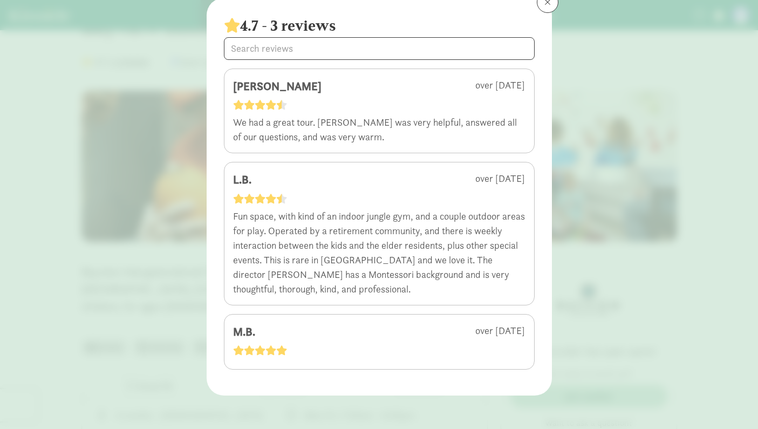
click at [540, 6] on button at bounding box center [548, 2] width 22 height 22
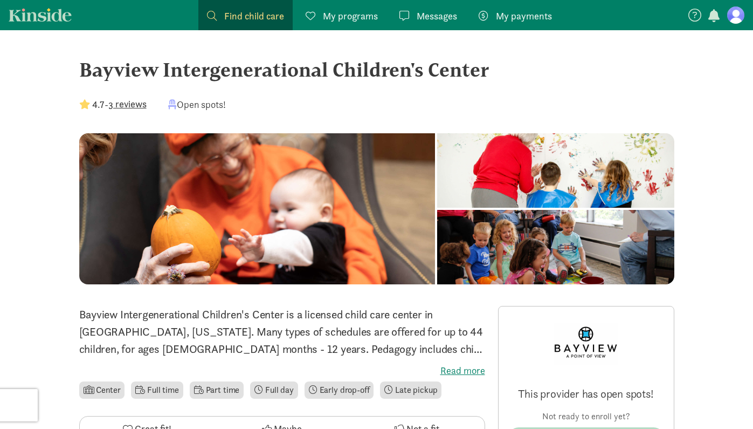
scroll to position [0, 0]
